Goal: Information Seeking & Learning: Find contact information

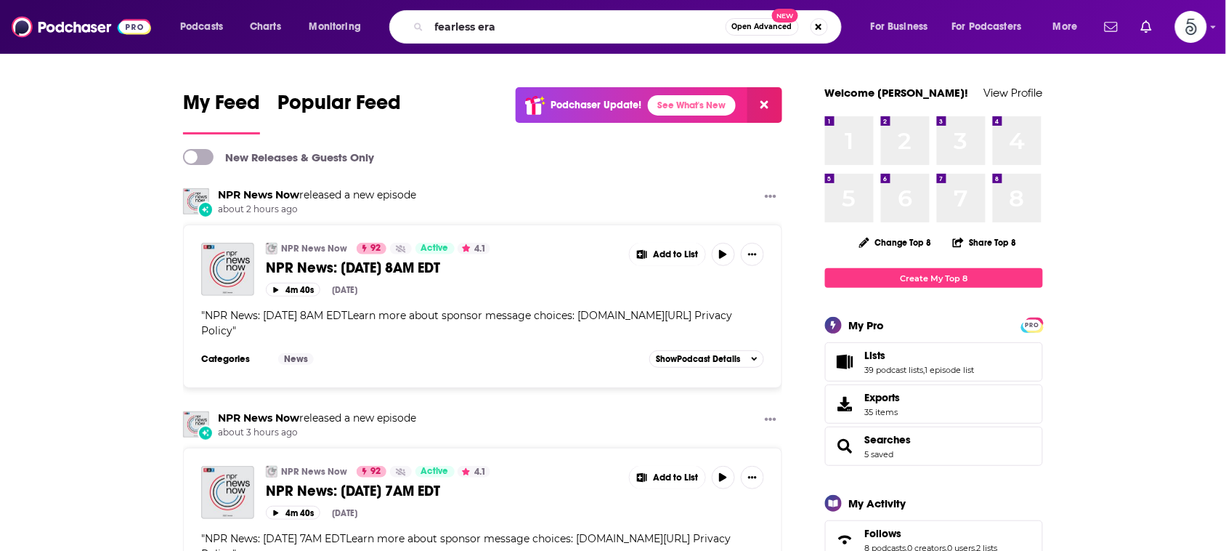
type input "fearless era"
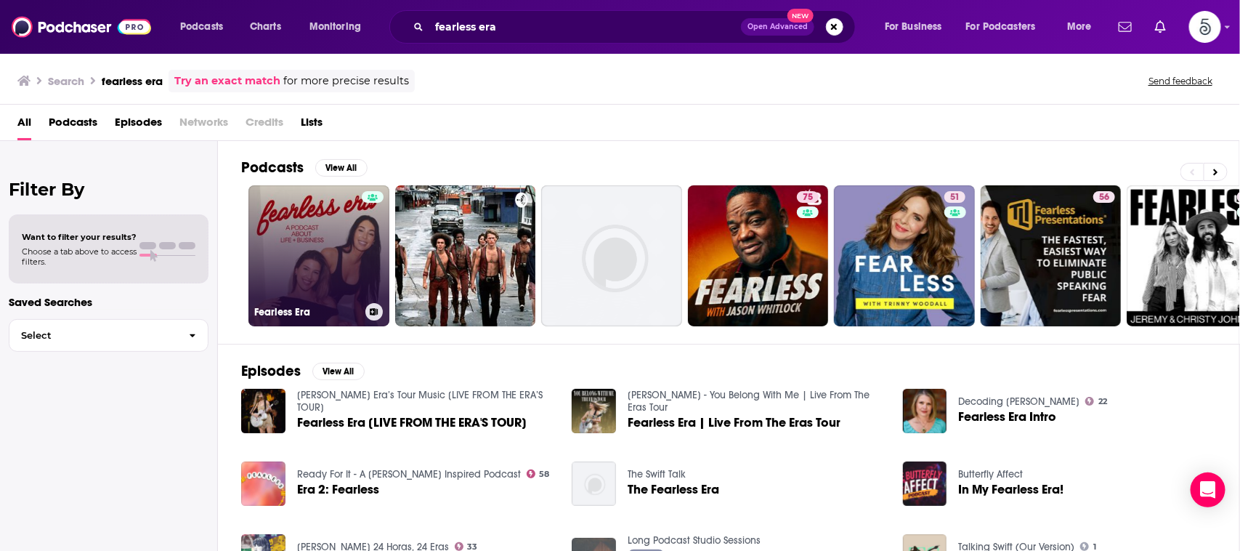
drag, startPoint x: 331, startPoint y: 241, endPoint x: 307, endPoint y: 238, distance: 24.1
click at [307, 238] on link "Fearless Era" at bounding box center [318, 255] width 141 height 141
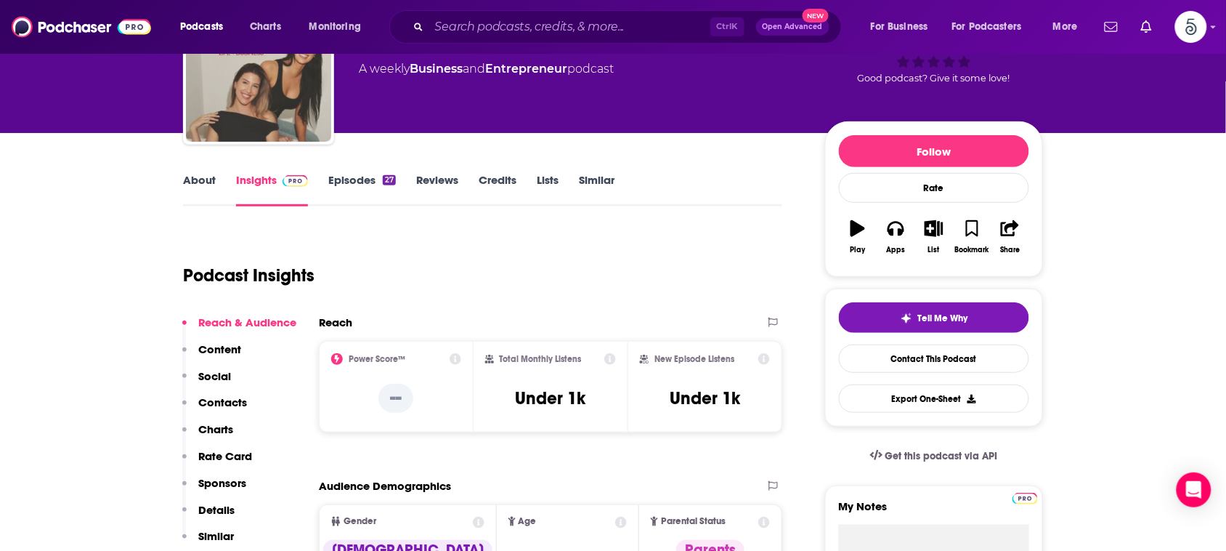
scroll to position [38, 0]
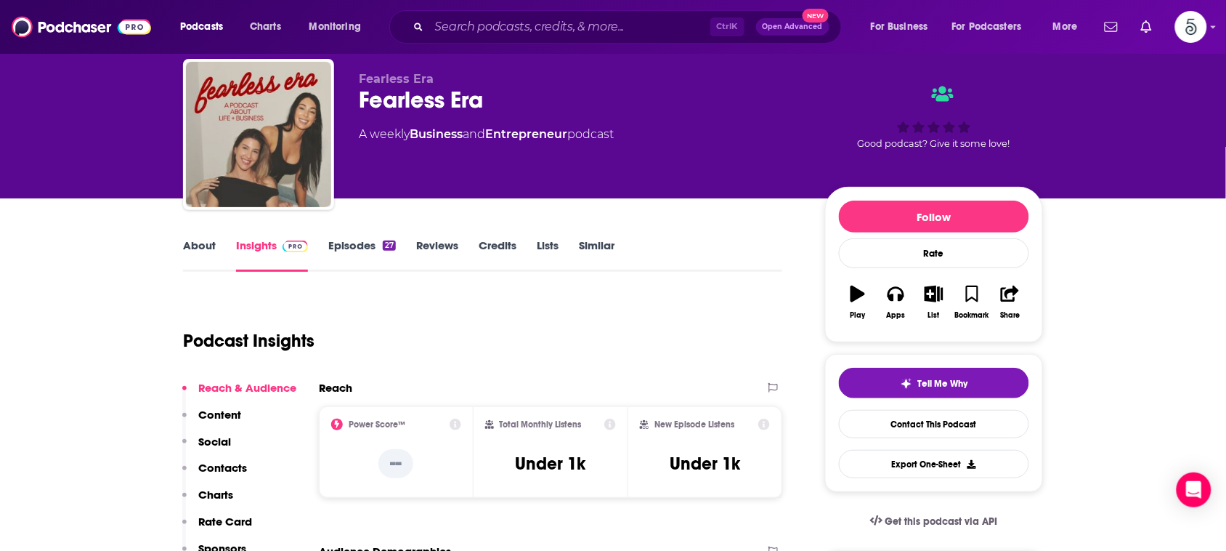
click at [200, 247] on link "About" at bounding box center [199, 254] width 33 height 33
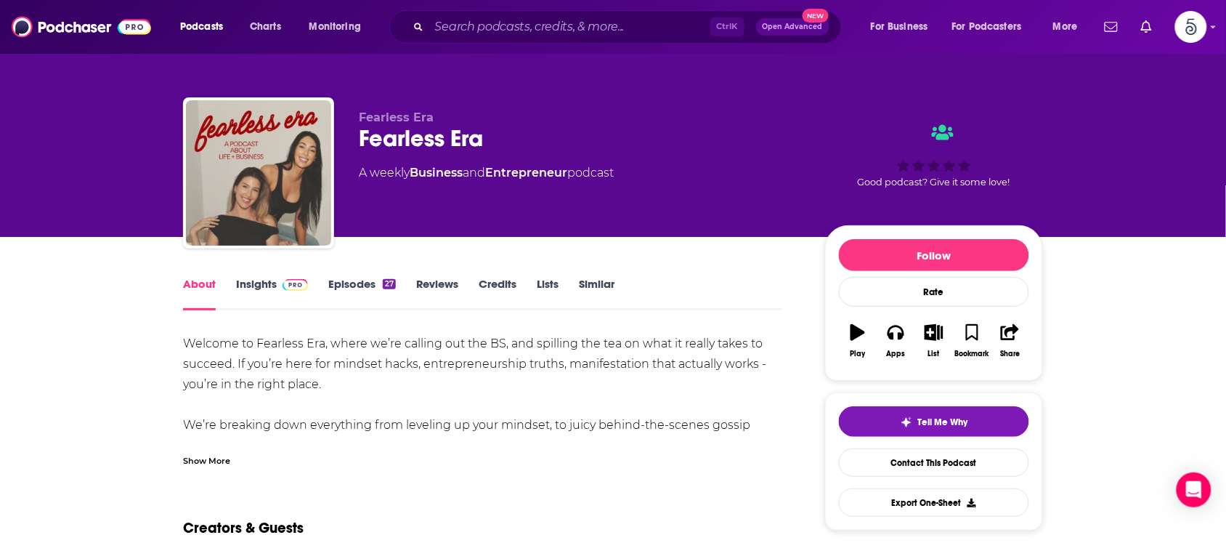
click at [189, 459] on div "Show More" at bounding box center [206, 459] width 47 height 14
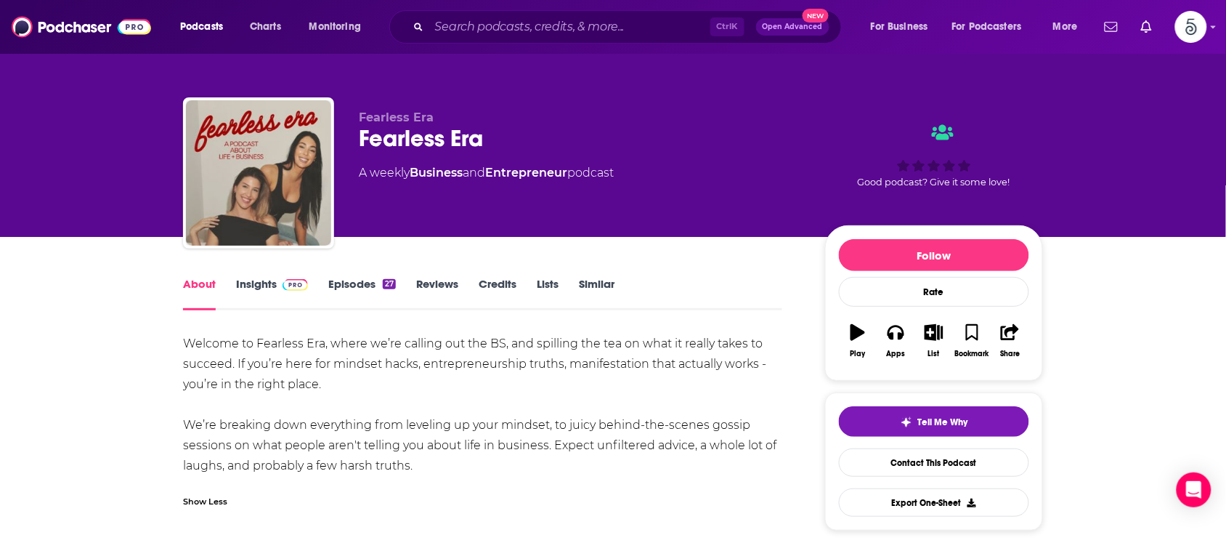
click at [258, 277] on link "Insights" at bounding box center [272, 293] width 72 height 33
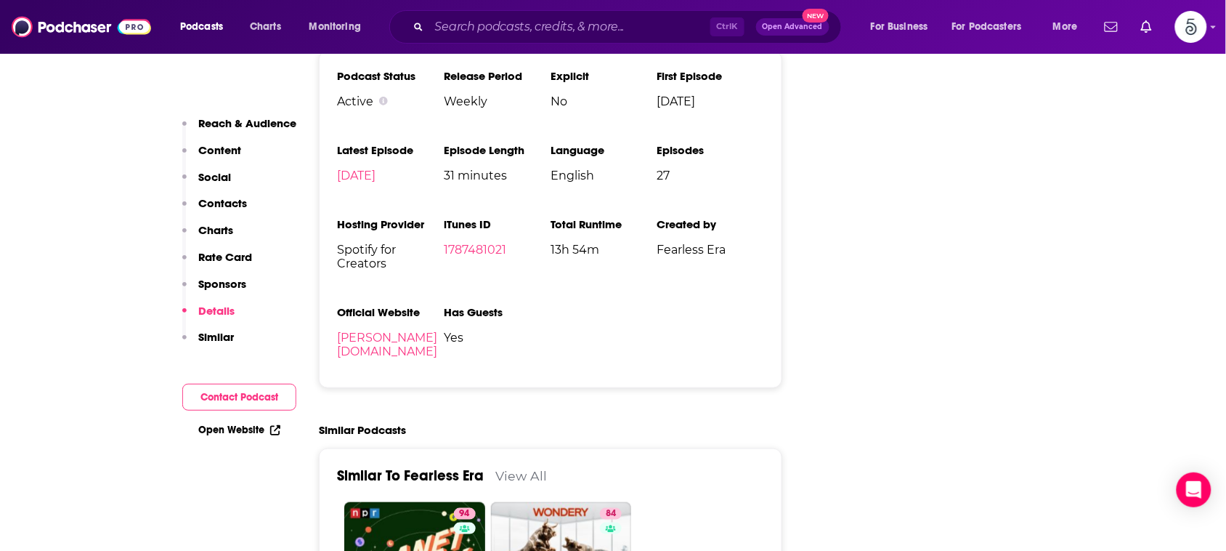
scroll to position [1900, 0]
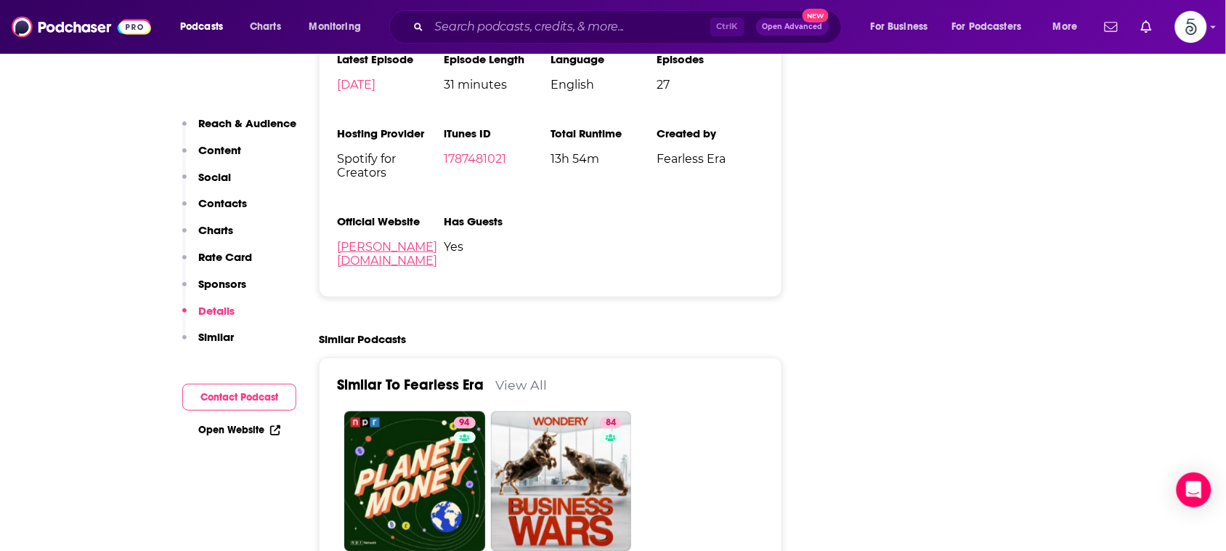
click at [373, 252] on link "[PERSON_NAME][DOMAIN_NAME]" at bounding box center [387, 254] width 100 height 28
click at [629, 27] on input "Search podcasts, credits, & more..." at bounding box center [569, 26] width 281 height 23
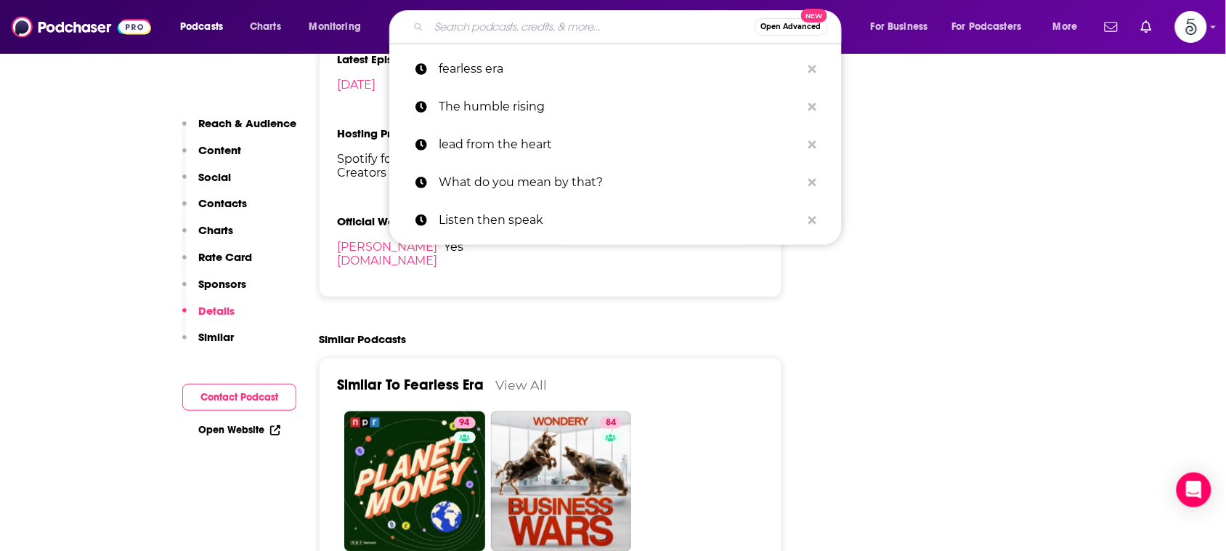
paste input "AI and Humans: Invincible Innovation"
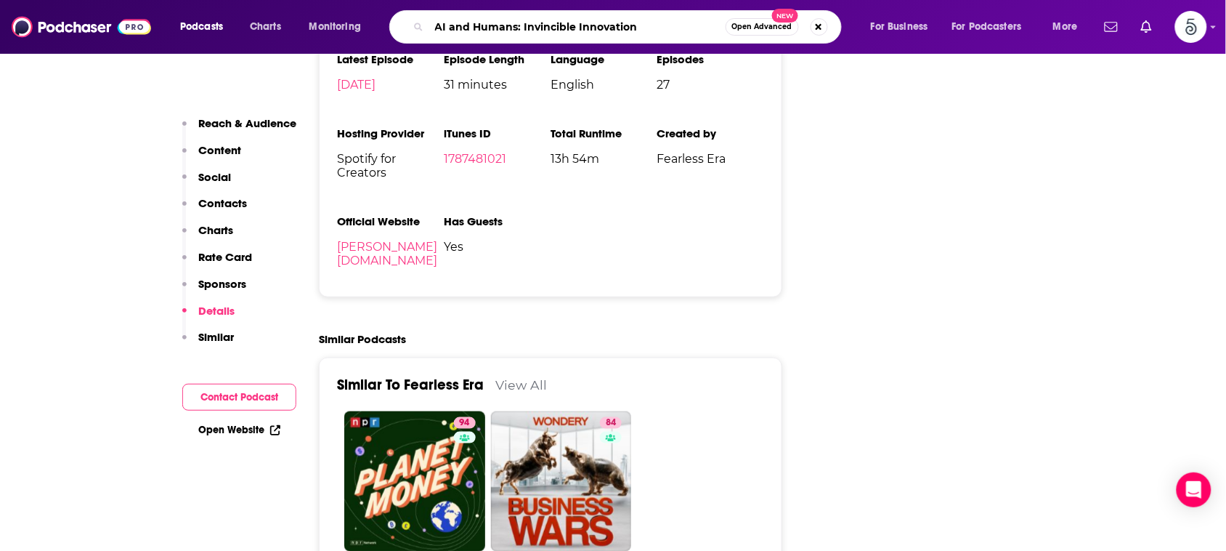
type input "AI and Humans: Invincible Innovation"
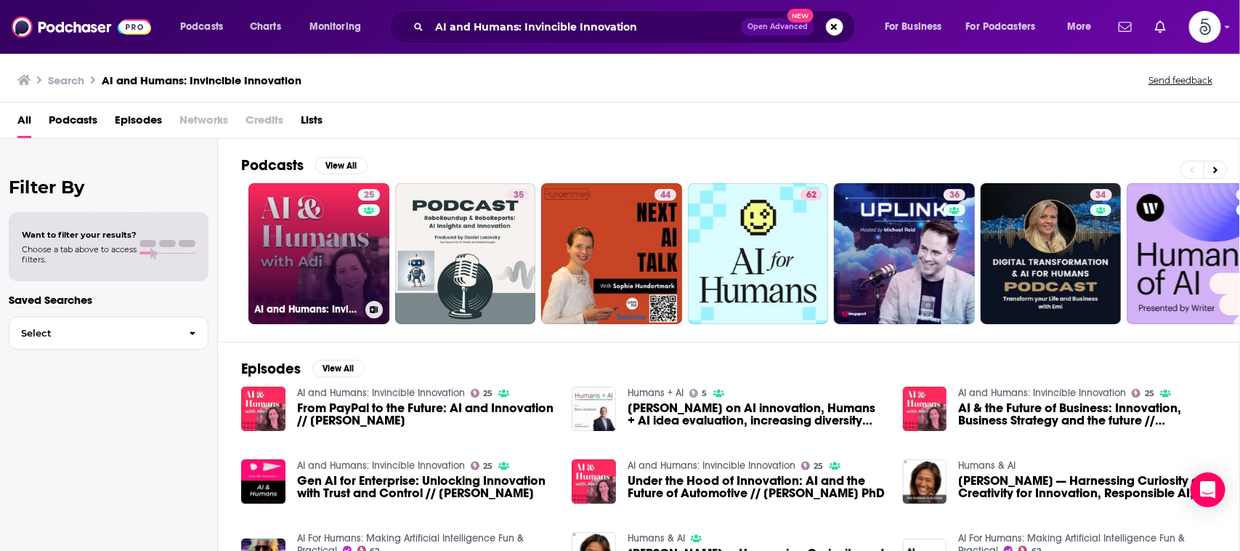
click at [329, 214] on link "25 AI and Humans: Invincible Innovation" at bounding box center [318, 253] width 141 height 141
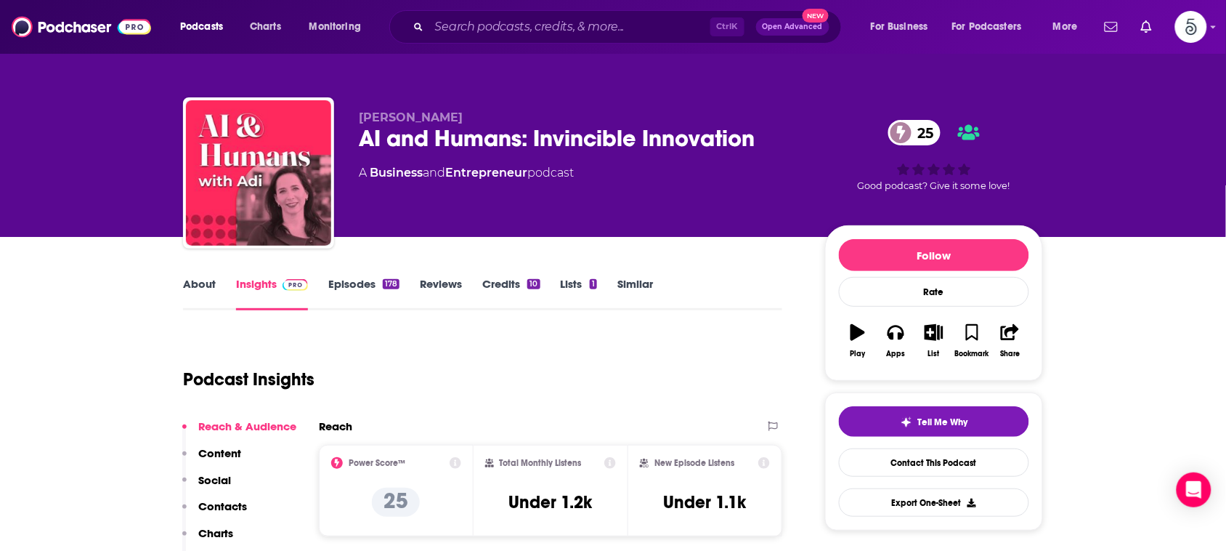
click at [498, 309] on link "Credits 10" at bounding box center [510, 293] width 57 height 33
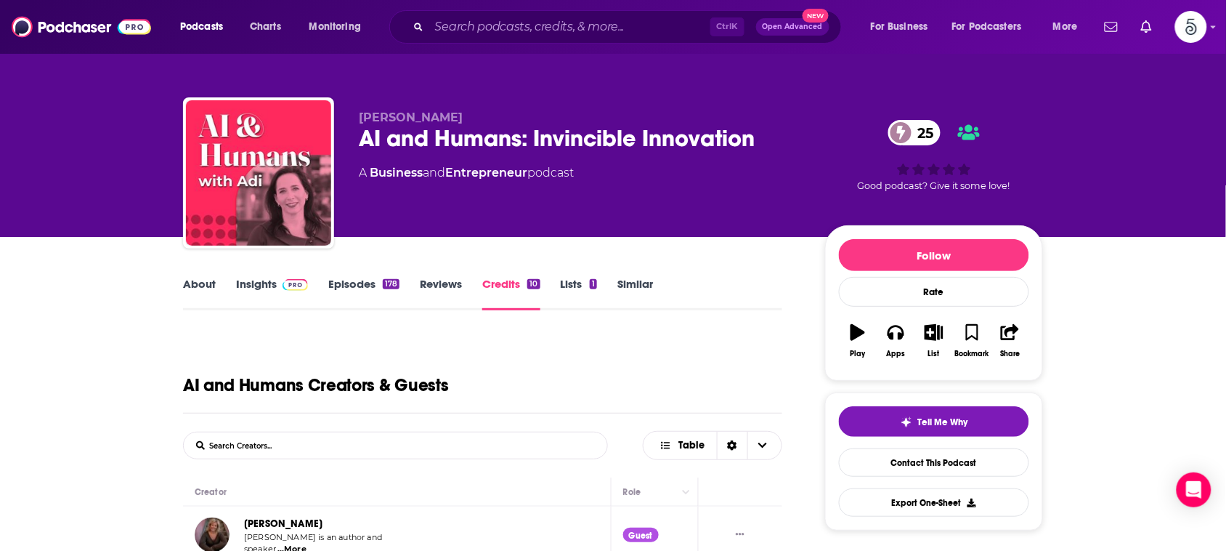
click at [267, 277] on link "Insights" at bounding box center [272, 293] width 72 height 33
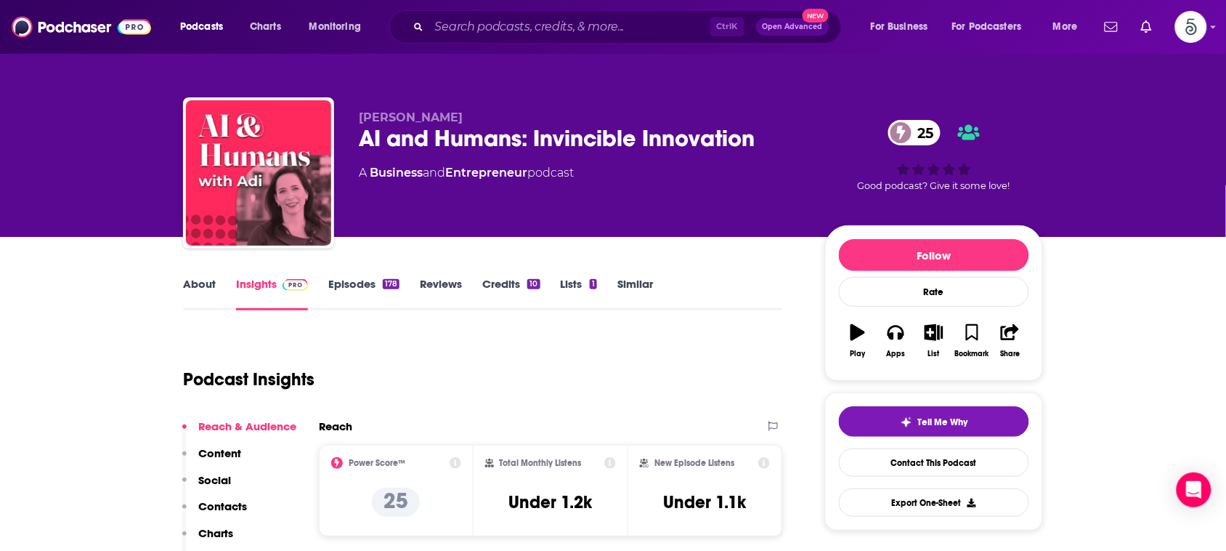
drag, startPoint x: 462, startPoint y: 121, endPoint x: 383, endPoint y: 116, distance: 79.3
click at [383, 116] on p "[PERSON_NAME]" at bounding box center [580, 117] width 443 height 14
copy span "[PERSON_NAME]"
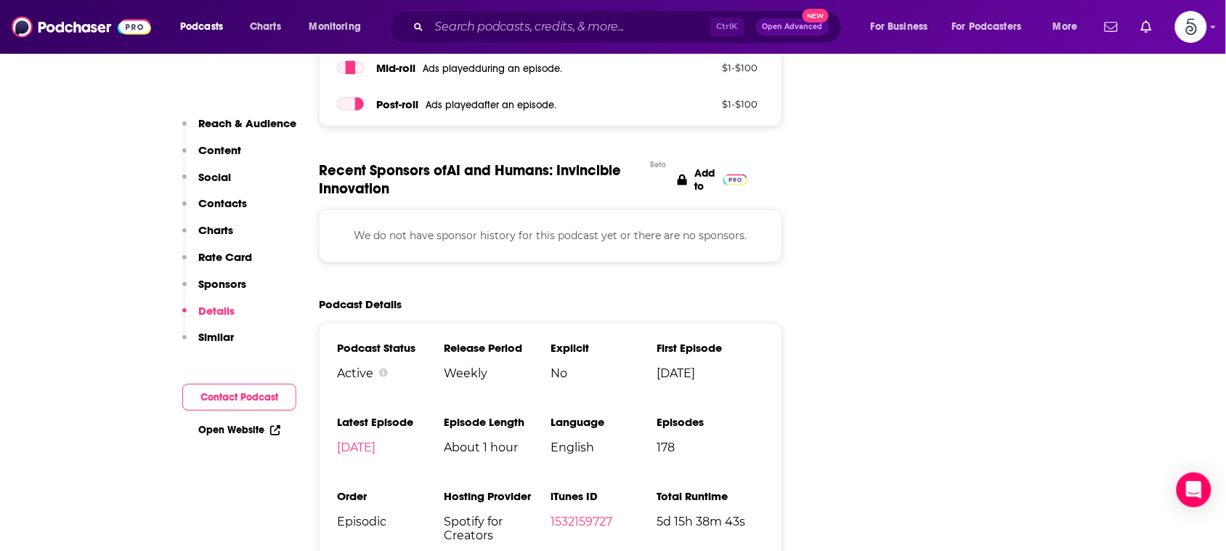
scroll to position [1920, 0]
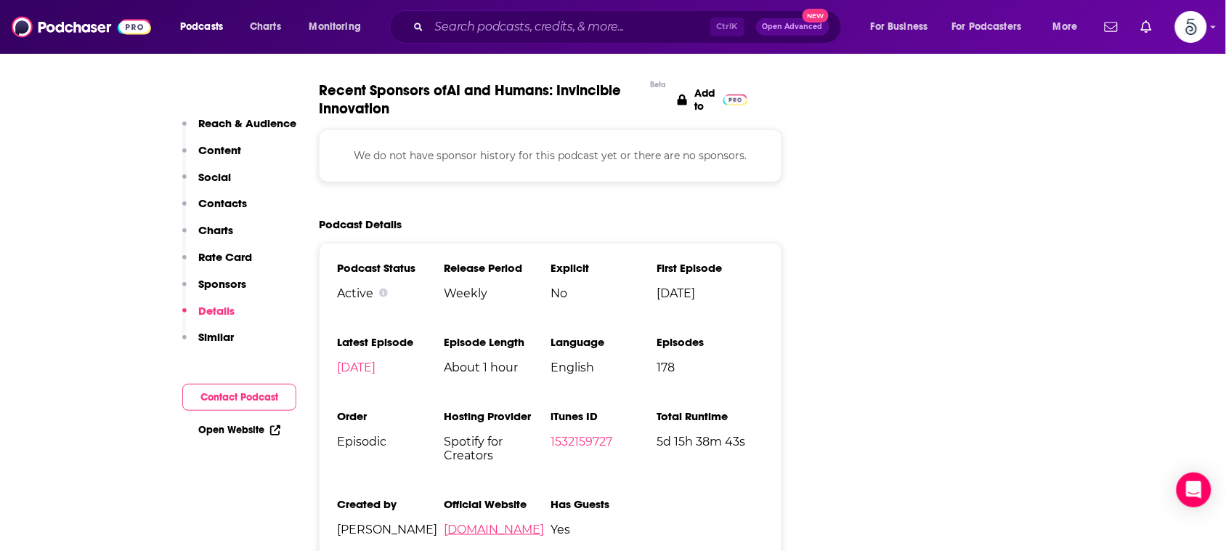
click at [511, 522] on link "[DOMAIN_NAME]" at bounding box center [494, 529] width 100 height 14
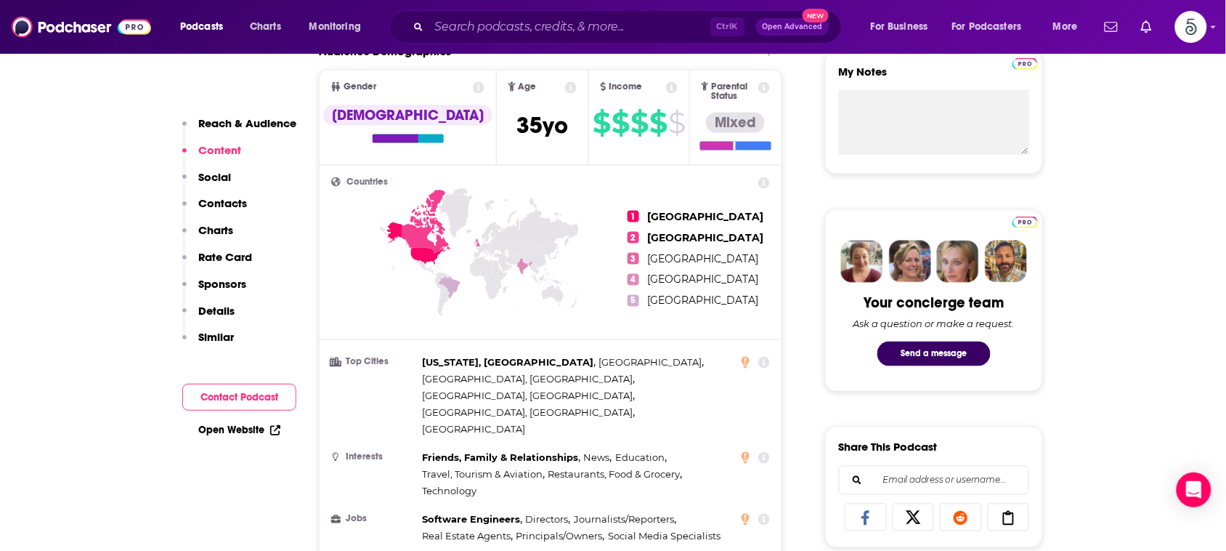
scroll to position [0, 0]
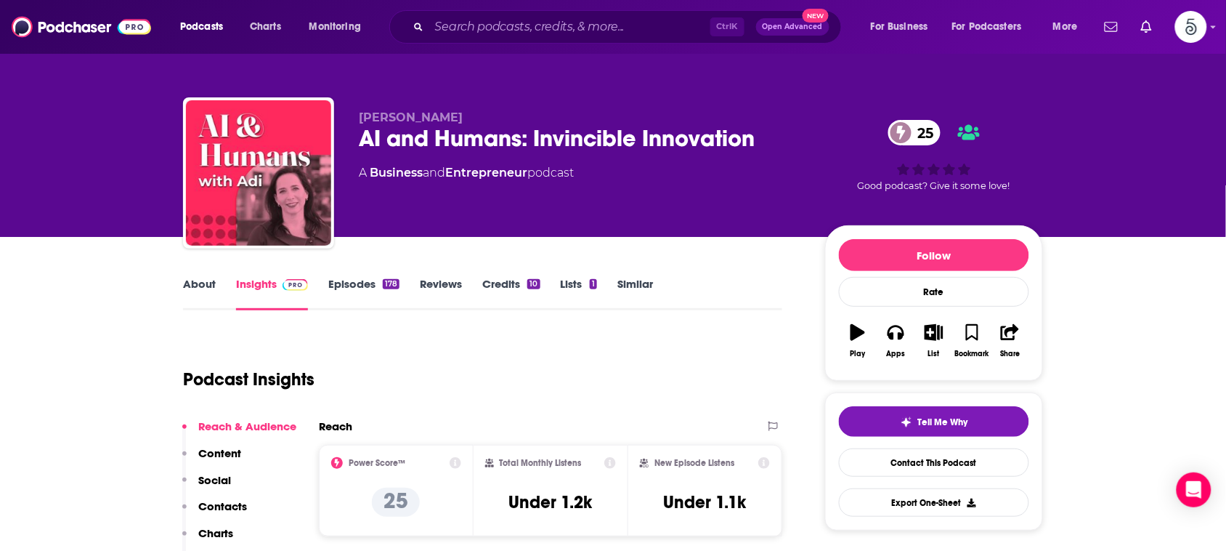
click at [194, 282] on link "About" at bounding box center [199, 293] width 33 height 33
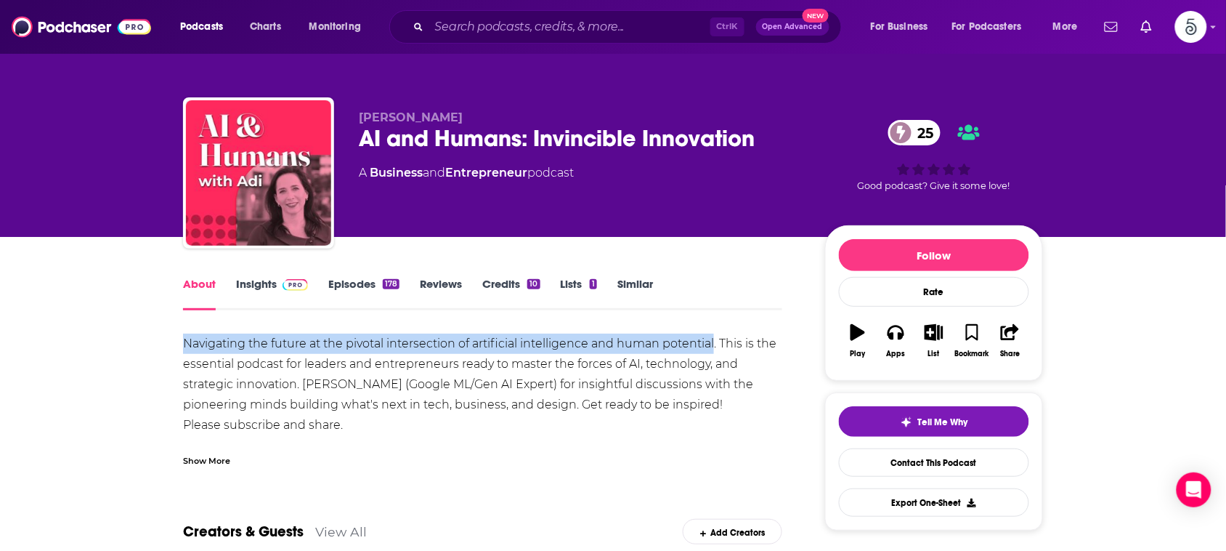
drag, startPoint x: 182, startPoint y: 342, endPoint x: 716, endPoint y: 342, distance: 533.8
click at [716, 342] on div "Navigating the future at the pivotal intersection of artificial intelligence an…" at bounding box center [482, 414] width 599 height 163
copy div "Navigating the future at the pivotal intersection of artificial intelligence an…"
click at [255, 285] on link "Insights" at bounding box center [272, 293] width 72 height 33
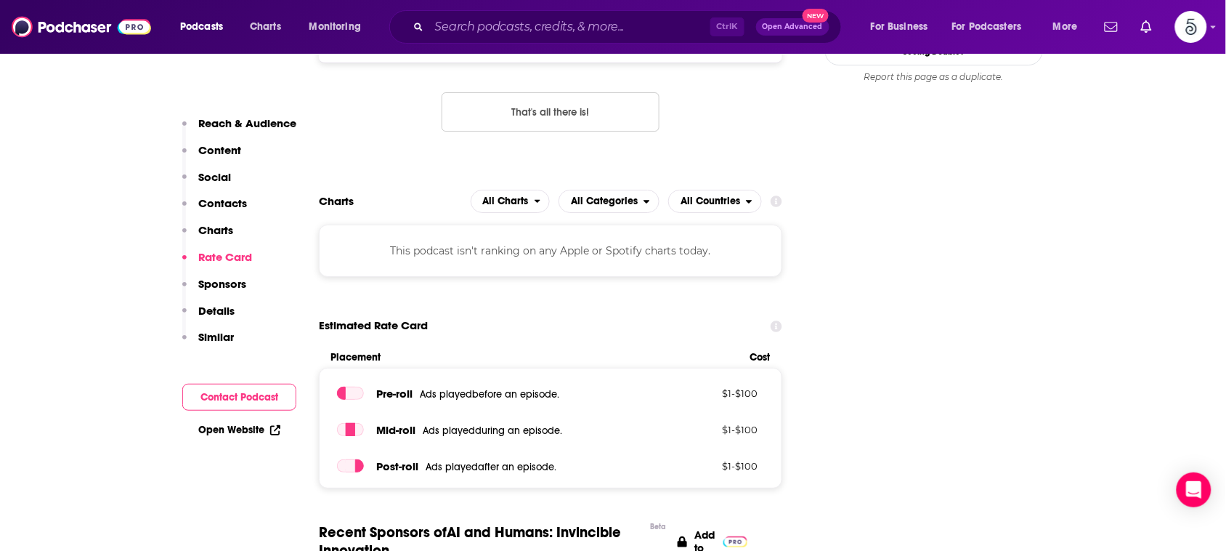
scroll to position [1290, 0]
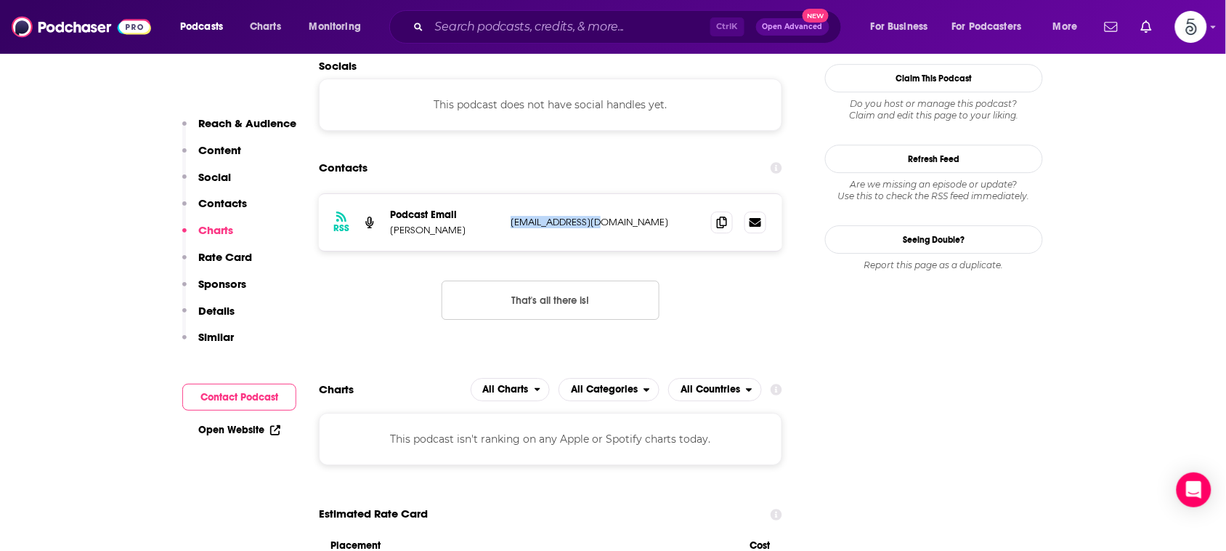
drag, startPoint x: 616, startPoint y: 146, endPoint x: 507, endPoint y: 144, distance: 109.0
click at [507, 194] on div "RSS Podcast Email [PERSON_NAME] Kario [EMAIL_ADDRESS][DOMAIN_NAME] [EMAIL_ADDRE…" at bounding box center [550, 222] width 463 height 57
copy p "[EMAIL_ADDRESS][DOMAIN_NAME]"
drag, startPoint x: 372, startPoint y: 9, endPoint x: 576, endPoint y: 96, distance: 221.6
click at [576, 154] on div "Contacts" at bounding box center [550, 168] width 463 height 28
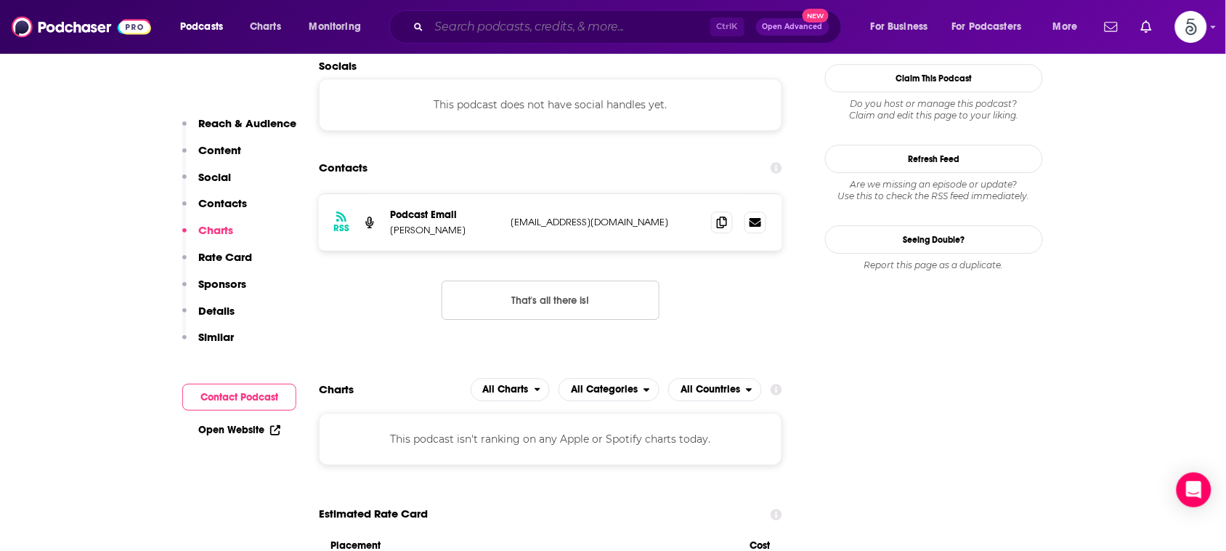
click at [659, 33] on input "Search podcasts, credits, & more..." at bounding box center [569, 26] width 281 height 23
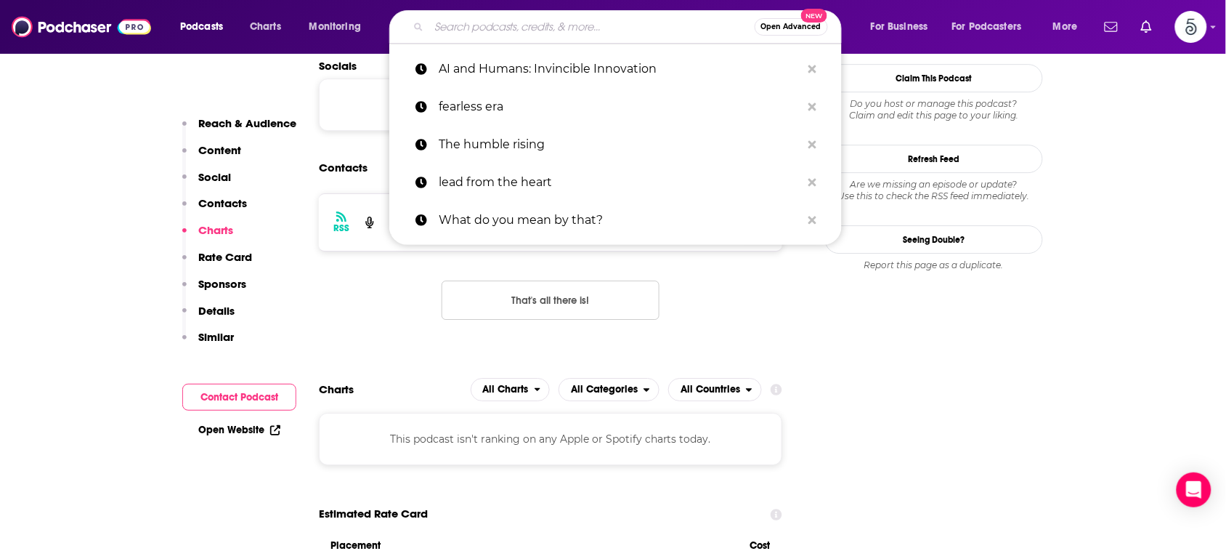
paste input "Your Trauma Talks"
type input "Your Trauma Talks"
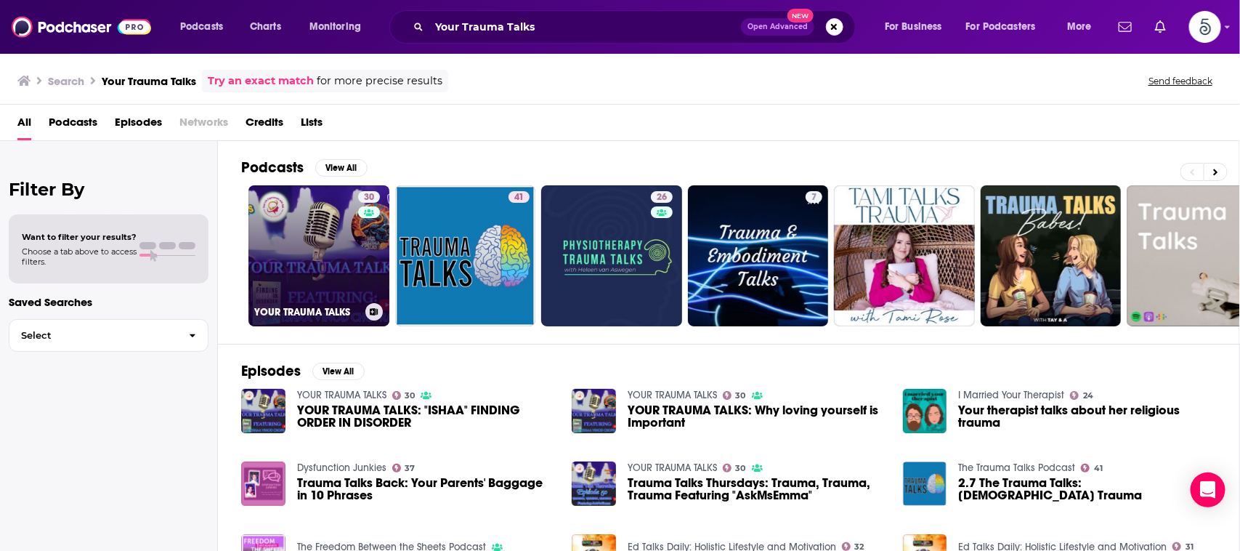
click at [327, 230] on link "30 YOUR TRAUMA TALKS" at bounding box center [318, 255] width 141 height 141
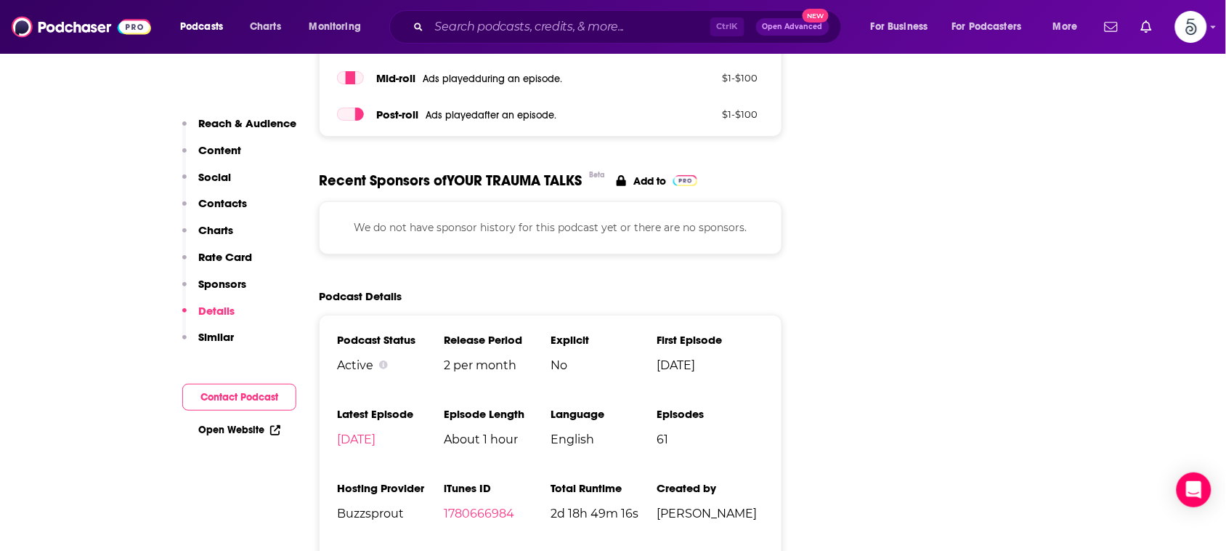
scroll to position [1821, 0]
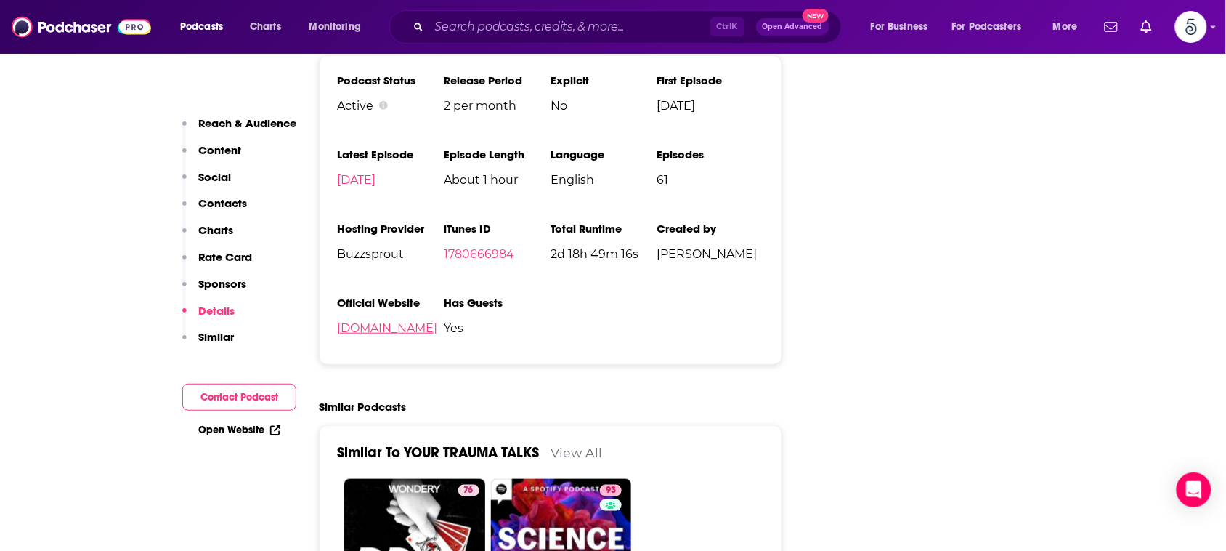
click at [402, 332] on link "[DOMAIN_NAME]" at bounding box center [387, 328] width 100 height 14
drag, startPoint x: 755, startPoint y: 259, endPoint x: 704, endPoint y: 260, distance: 50.9
click at [704, 260] on span "[PERSON_NAME]" at bounding box center [710, 254] width 107 height 14
copy span "[PERSON_NAME]"
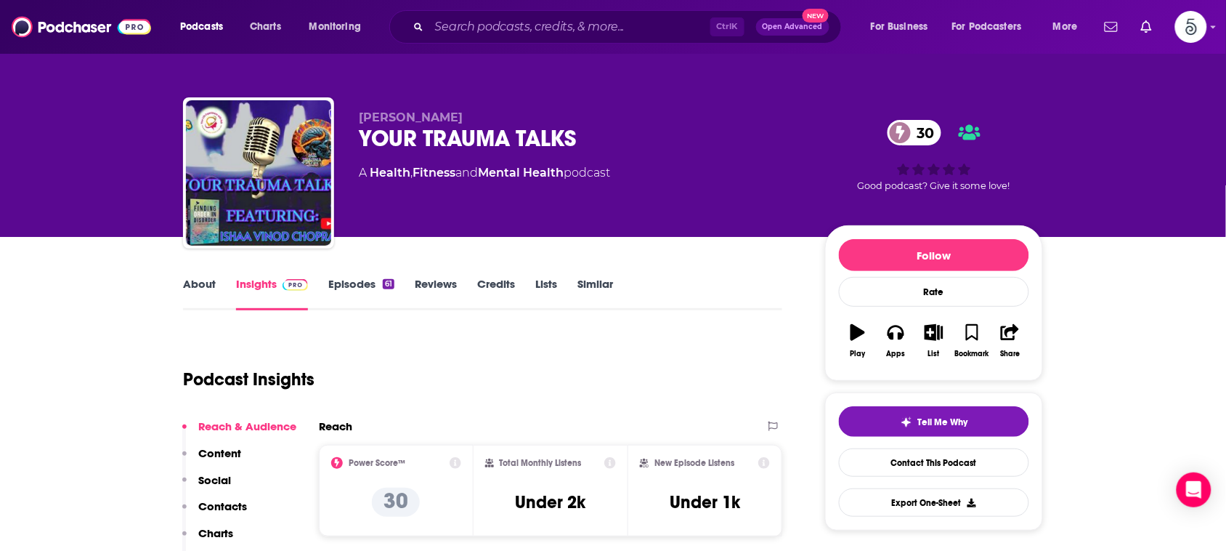
scroll to position [65, 0]
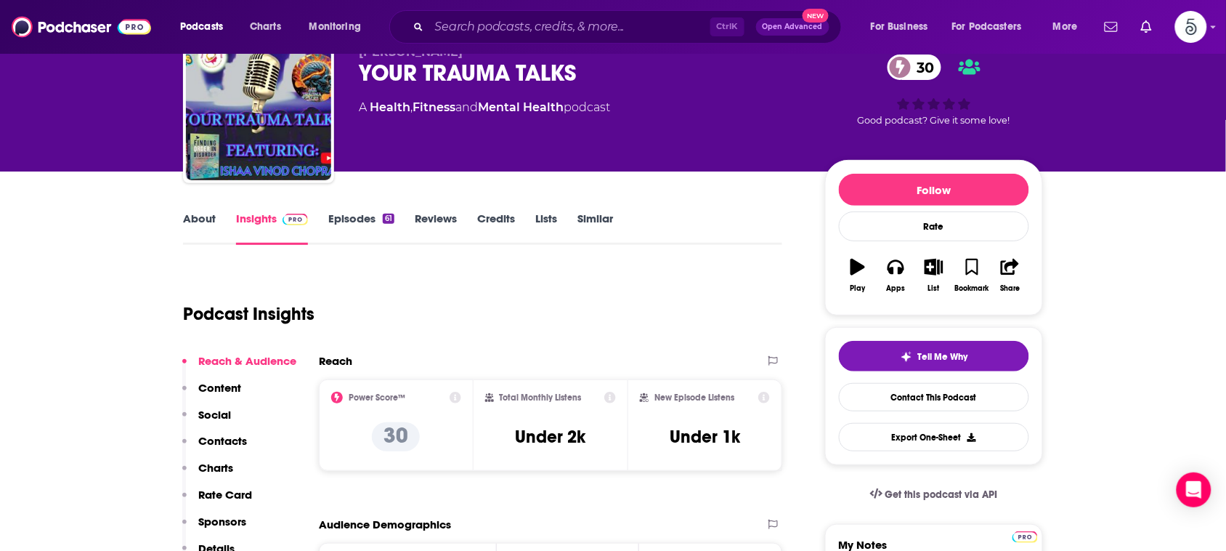
click at [204, 213] on link "About" at bounding box center [199, 227] width 33 height 33
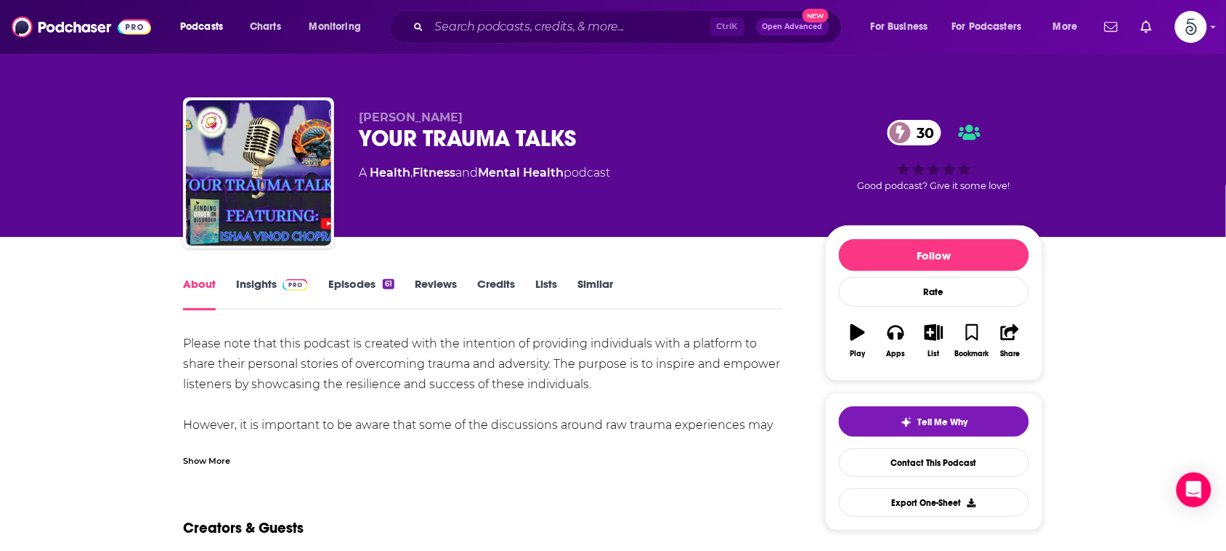
click at [206, 463] on div "Show More" at bounding box center [206, 459] width 47 height 14
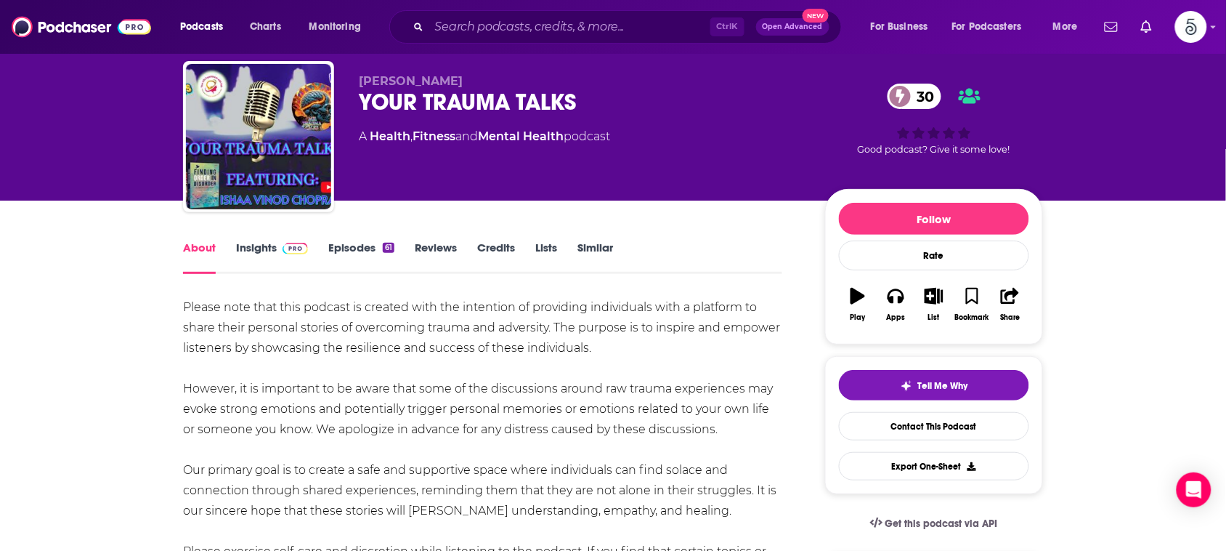
scroll to position [182, 0]
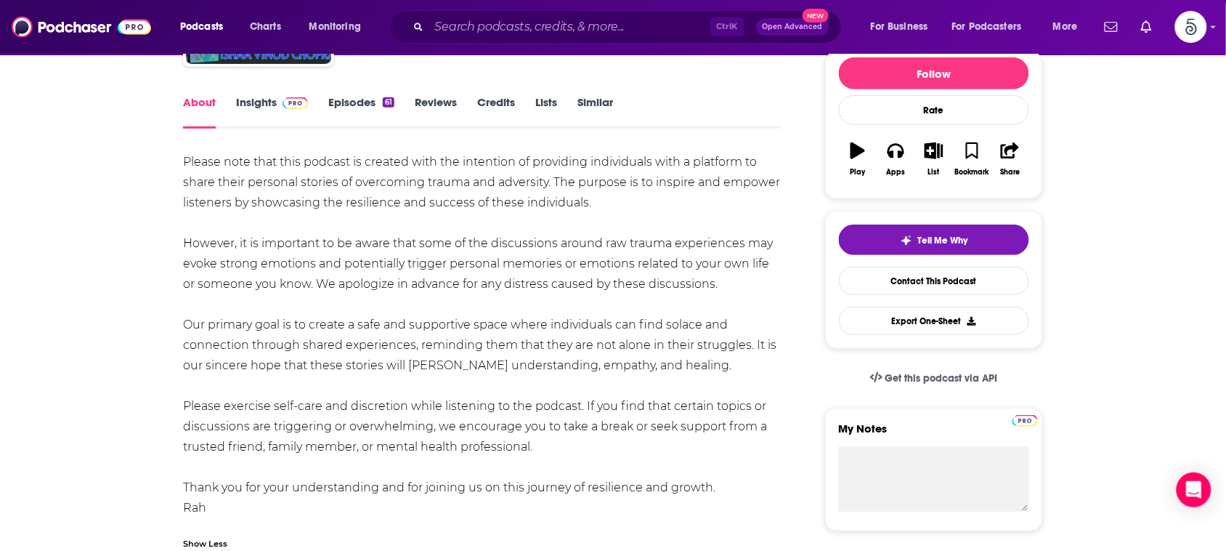
click at [267, 102] on link "Insights" at bounding box center [272, 111] width 72 height 33
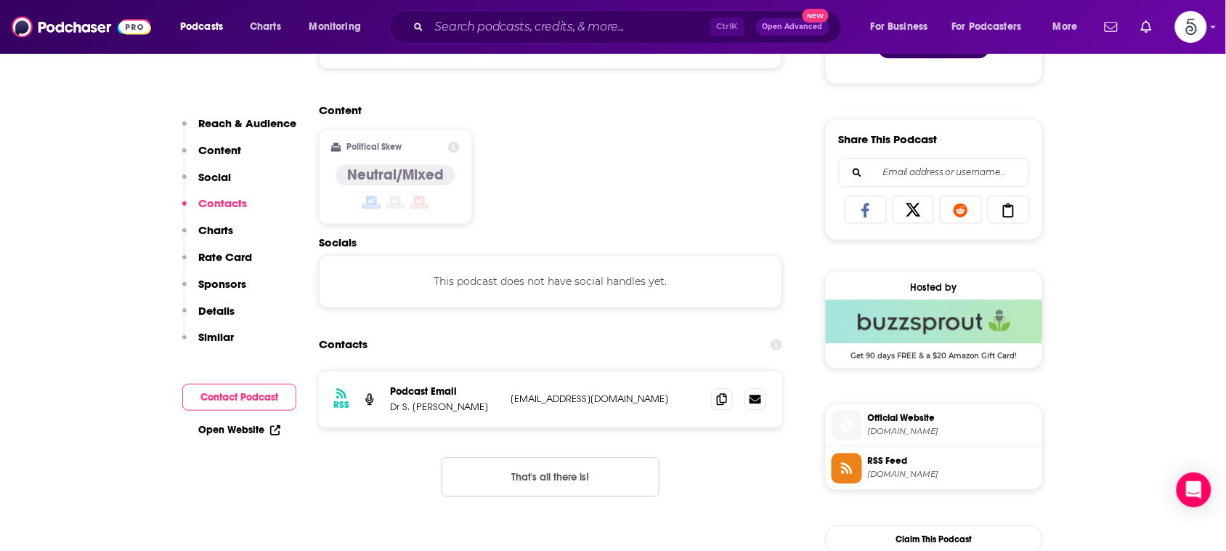
scroll to position [950, 0]
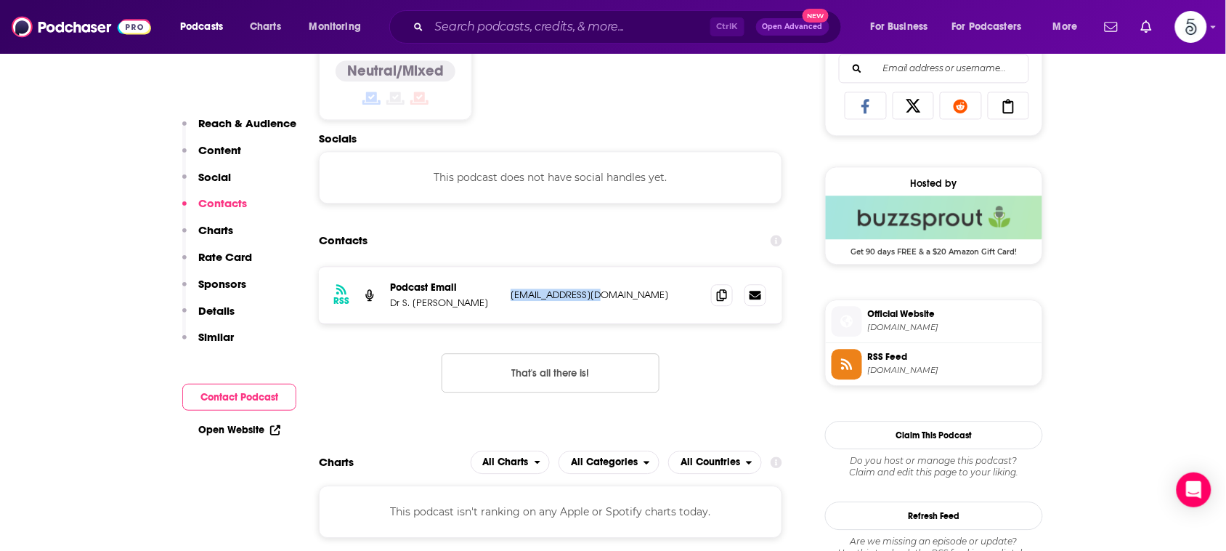
drag, startPoint x: 618, startPoint y: 294, endPoint x: 509, endPoint y: 302, distance: 109.2
click at [509, 302] on div "RSS Podcast Email Dr S. [PERSON_NAME] [EMAIL_ADDRESS][DOMAIN_NAME] [EMAIL_ADDRE…" at bounding box center [550, 295] width 463 height 57
copy p "[EMAIL_ADDRESS][DOMAIN_NAME]"
